Goal: Information Seeking & Learning: Learn about a topic

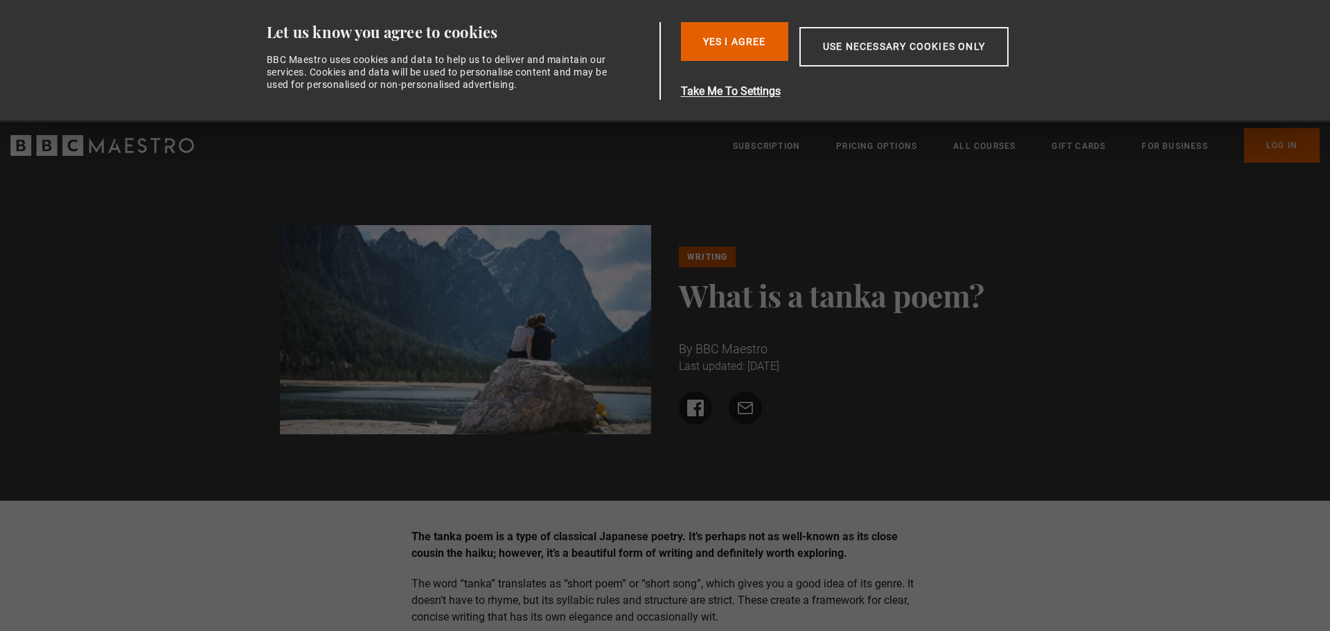
click at [829, 181] on div "Writing What is a tanka poem? By BBC Maestro Last updated: [DATE] Share on Face…" at bounding box center [665, 335] width 1330 height 331
click at [752, 48] on button "Yes I Agree" at bounding box center [734, 41] width 107 height 39
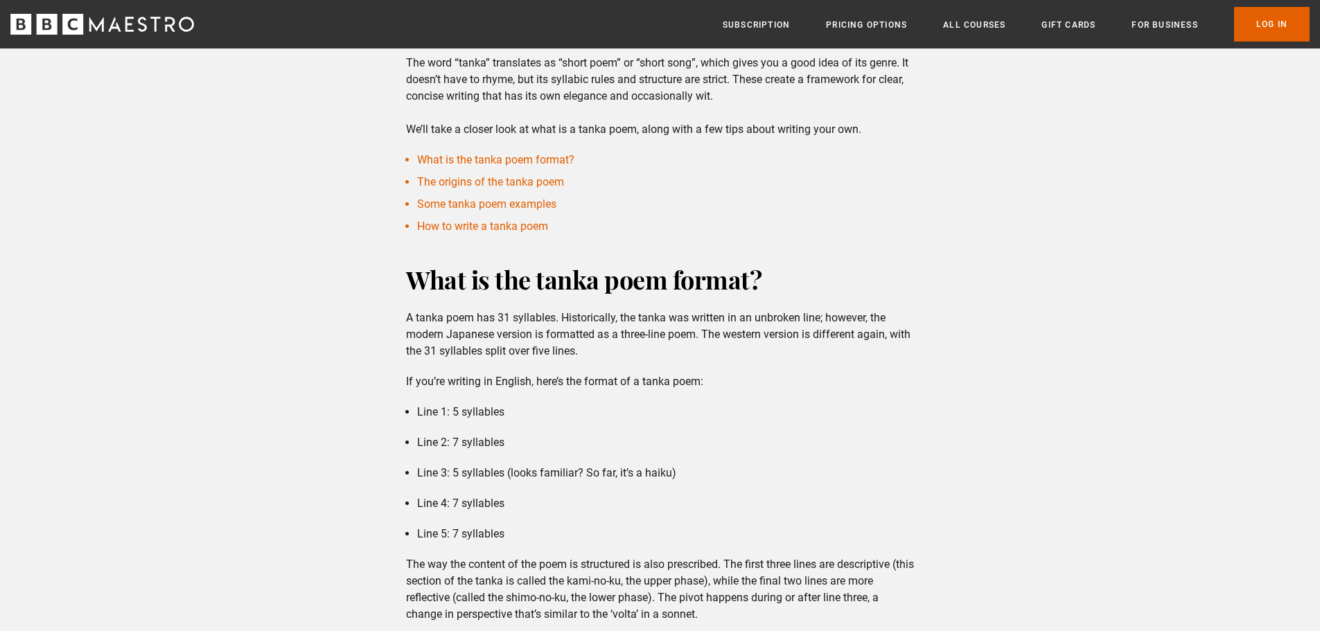
scroll to position [623, 0]
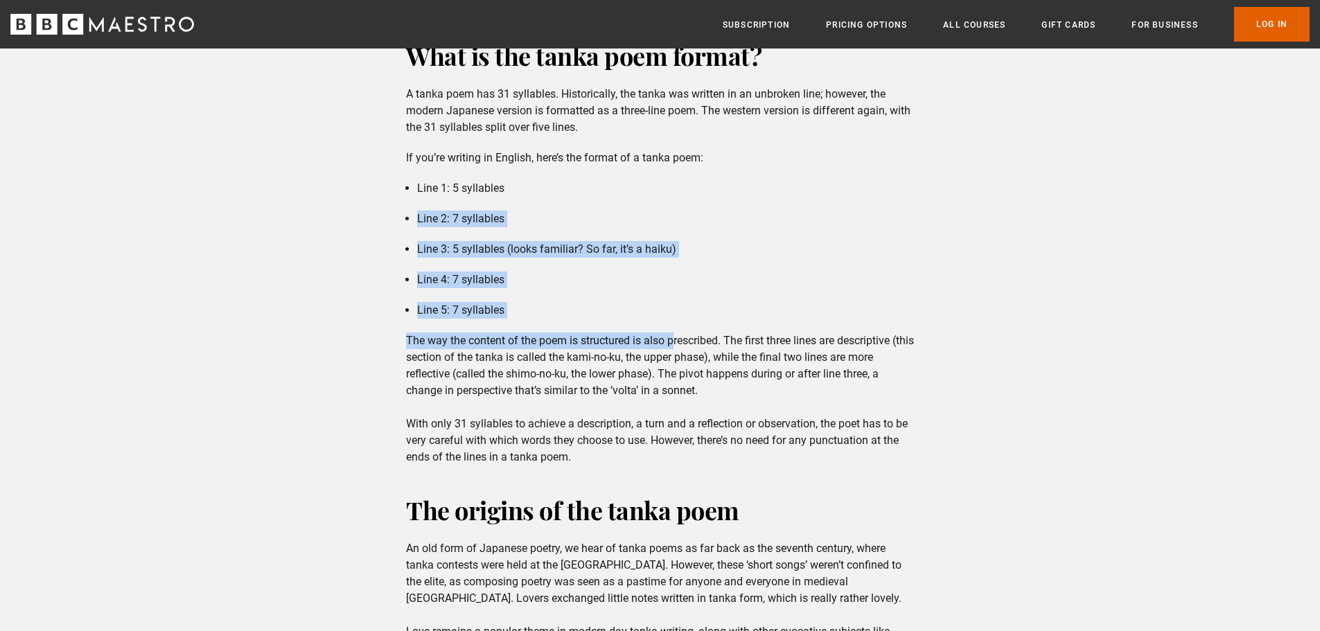
drag, startPoint x: 675, startPoint y: 311, endPoint x: 723, endPoint y: 174, distance: 145.0
click at [723, 175] on div "What is the tanka poem format? A tanka poem has 31 syllables. Historically, the…" at bounding box center [660, 252] width 530 height 427
click at [723, 174] on div "What is the tanka poem format? A tanka poem has 31 syllables. Historically, the…" at bounding box center [660, 252] width 530 height 427
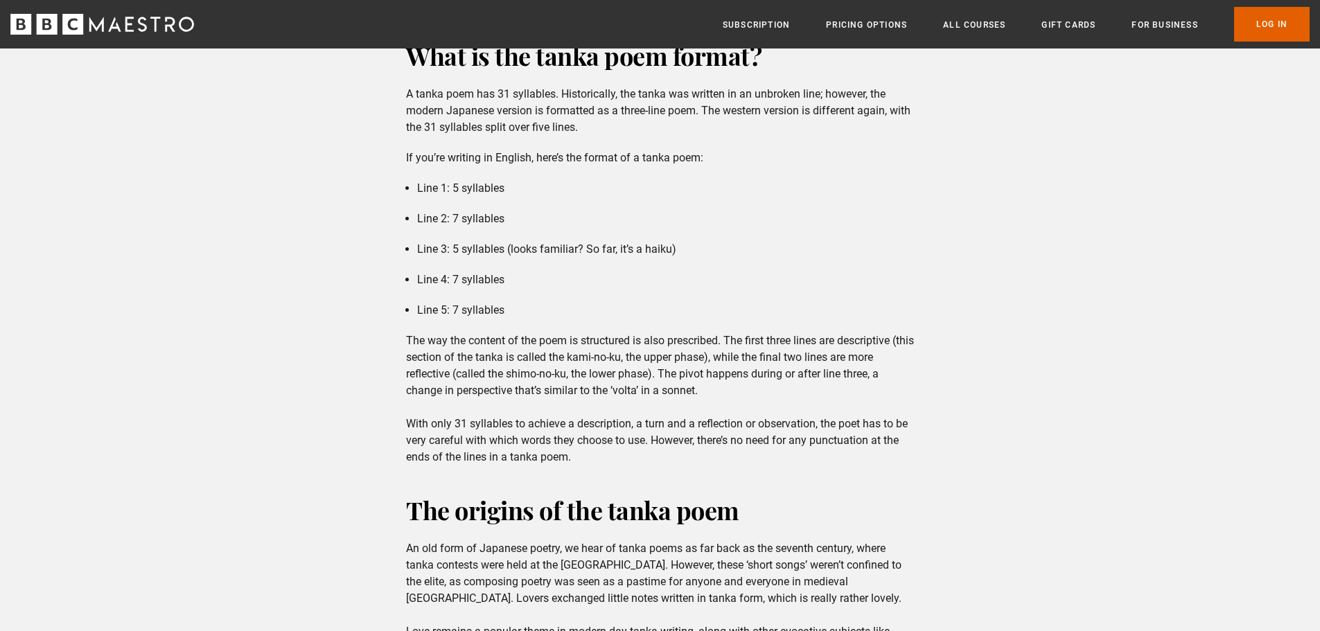
drag, startPoint x: 725, startPoint y: 150, endPoint x: 732, endPoint y: 281, distance: 131.1
click at [732, 281] on div "What is the tanka poem format? A tanka poem has 31 syllables. Historically, the…" at bounding box center [660, 252] width 530 height 427
click at [732, 281] on li "Line 4: 7 syllables" at bounding box center [665, 280] width 497 height 17
drag, startPoint x: 730, startPoint y: 313, endPoint x: 743, endPoint y: 186, distance: 128.1
click at [743, 187] on ul "Line 1: 5 syllables Line 2: 7 syllables Line 3: 5 syllables (looks familiar? So…" at bounding box center [660, 249] width 508 height 139
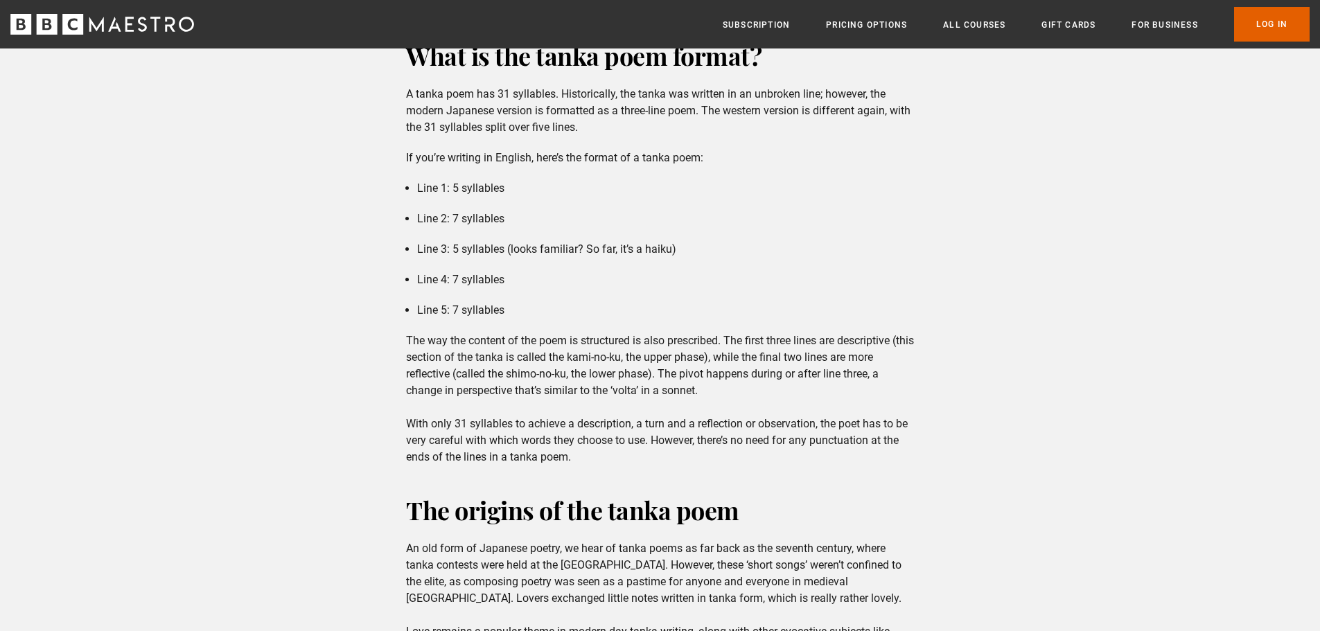
click at [743, 186] on li "Line 1: 5 syllables" at bounding box center [665, 188] width 497 height 17
drag, startPoint x: 741, startPoint y: 175, endPoint x: 739, endPoint y: 297, distance: 122.6
click at [739, 297] on div "What is the tanka poem format? A tanka poem has 31 syllables. Historically, the…" at bounding box center [660, 252] width 530 height 427
click at [739, 297] on ul "Line 1: 5 syllables Line 2: 7 syllables Line 3: 5 syllables (looks familiar? So…" at bounding box center [660, 249] width 508 height 139
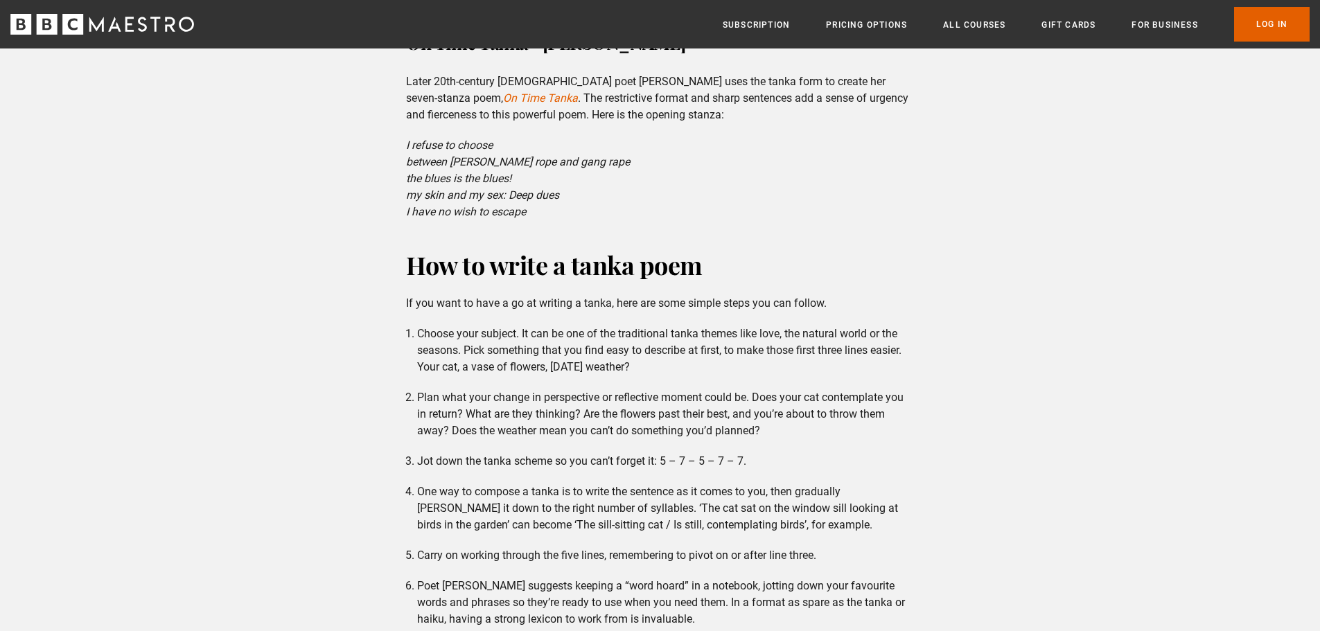
scroll to position [2147, 0]
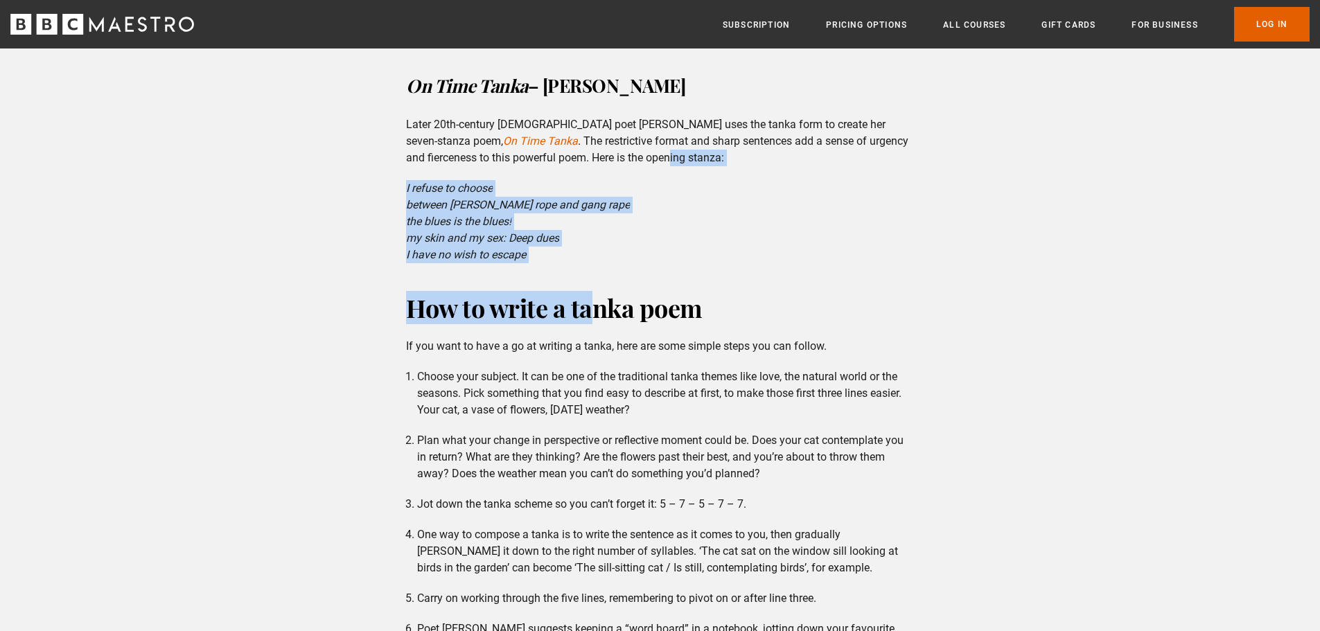
drag, startPoint x: 596, startPoint y: 309, endPoint x: 652, endPoint y: 176, distance: 144.1
click at [652, 176] on div "The tanka poem is a type of classical Japanese poetry. It’s perhaps not as well…" at bounding box center [660, 28] width 1320 height 3536
click at [652, 166] on p "Later 20th-century [DEMOGRAPHIC_DATA] poet [PERSON_NAME] uses the tanka form to…" at bounding box center [660, 141] width 508 height 50
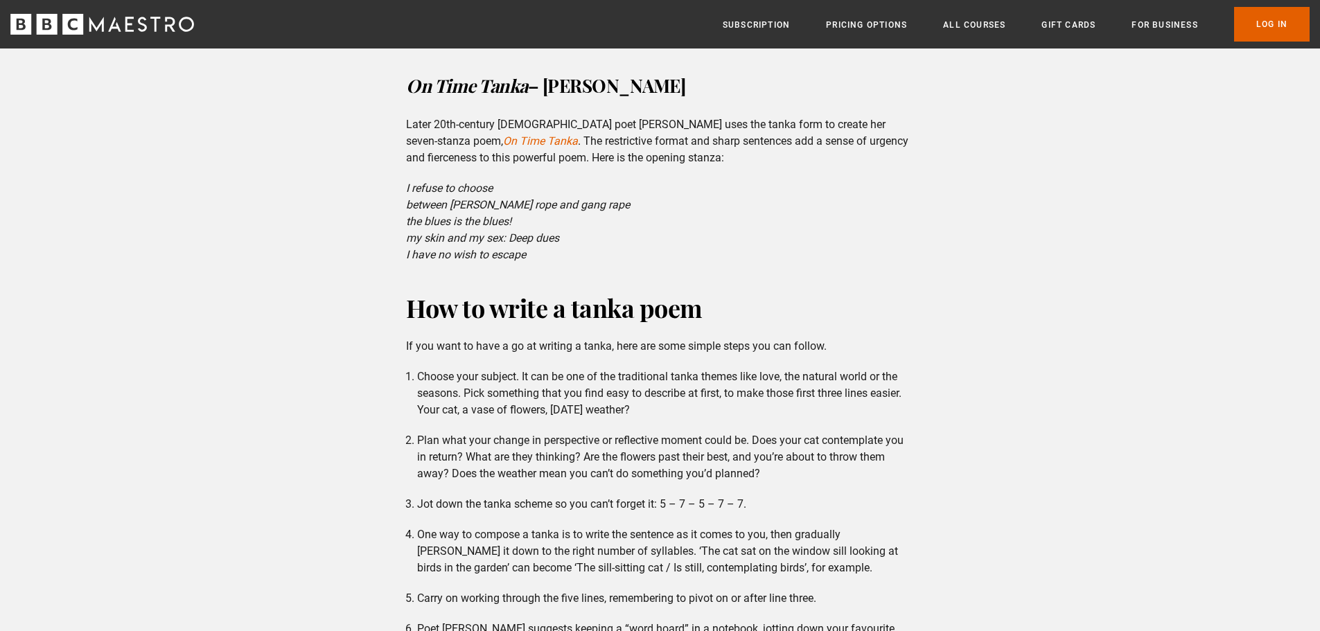
drag, startPoint x: 641, startPoint y: 210, endPoint x: 632, endPoint y: 277, distance: 67.7
click at [633, 263] on p "I refuse to choose between [PERSON_NAME] rope and gang rape the blues is the bl…" at bounding box center [660, 221] width 508 height 83
click at [632, 263] on p "I refuse to choose between [PERSON_NAME] rope and gang rape the blues is the bl…" at bounding box center [660, 221] width 508 height 83
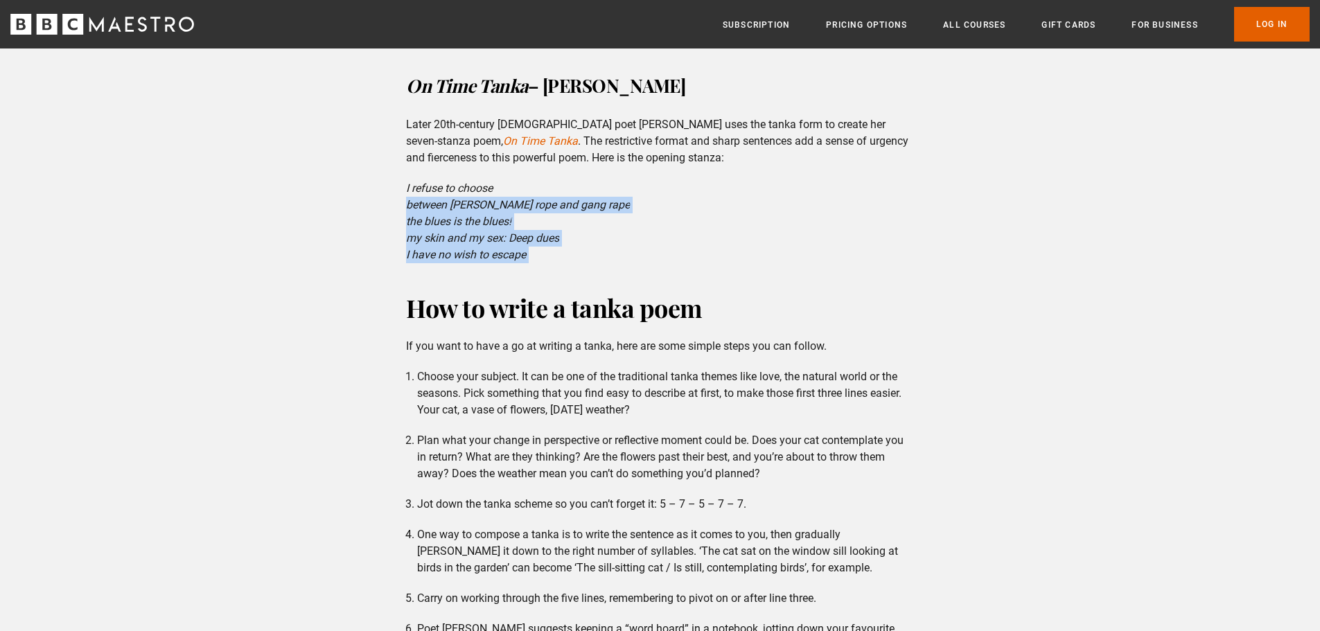
drag, startPoint x: 632, startPoint y: 277, endPoint x: 648, endPoint y: 205, distance: 73.6
click at [648, 206] on p "I refuse to choose between [PERSON_NAME] rope and gang rape the blues is the bl…" at bounding box center [660, 221] width 508 height 83
click at [648, 205] on p "I refuse to choose between [PERSON_NAME] rope and gang rape the blues is the bl…" at bounding box center [660, 221] width 508 height 83
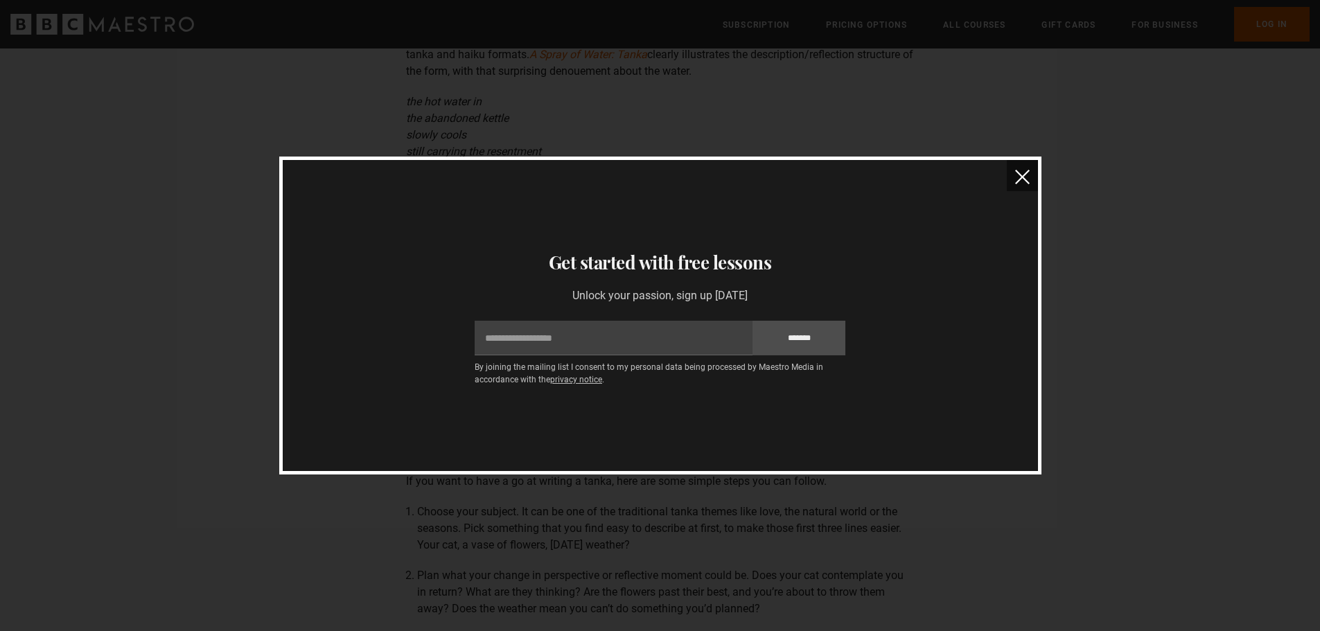
scroll to position [1940, 0]
click at [1023, 185] on button "close" at bounding box center [1022, 175] width 31 height 31
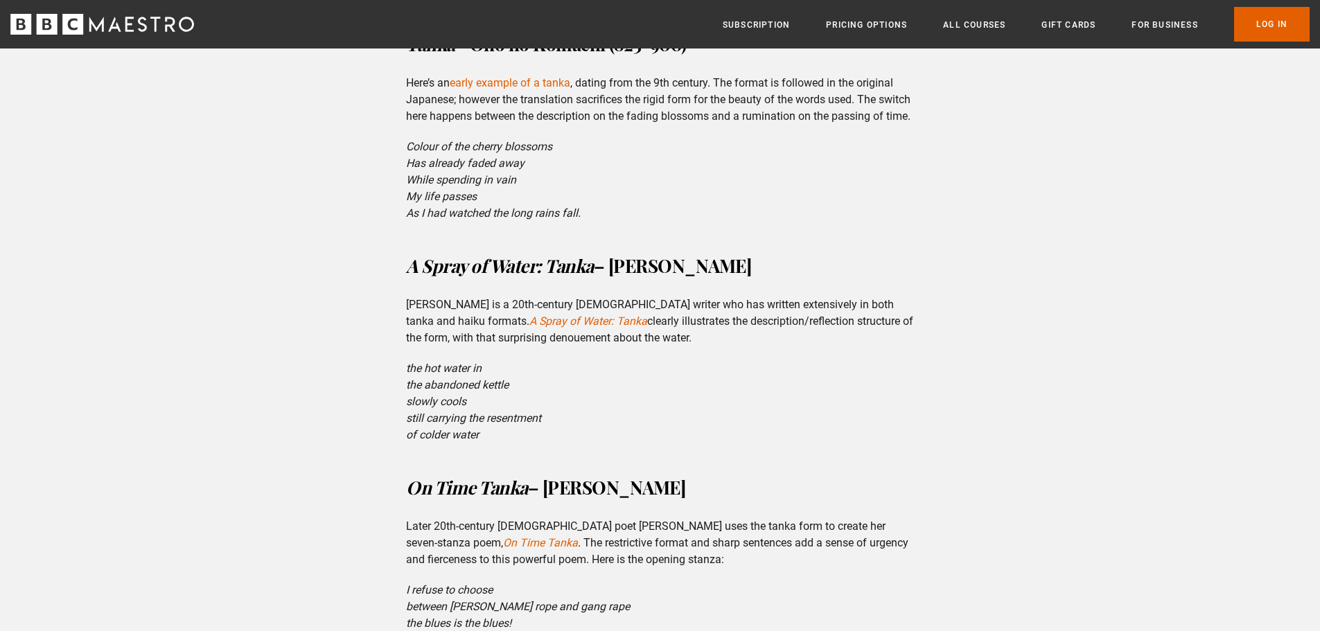
scroll to position [1732, 0]
